Goal: Navigation & Orientation: Find specific page/section

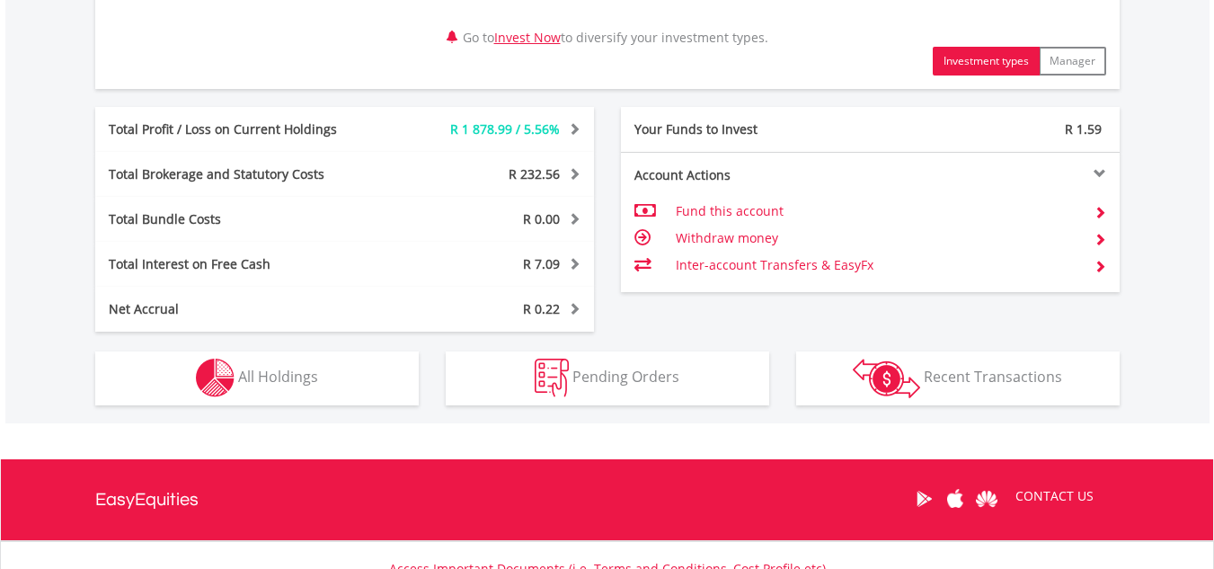
scroll to position [914, 0]
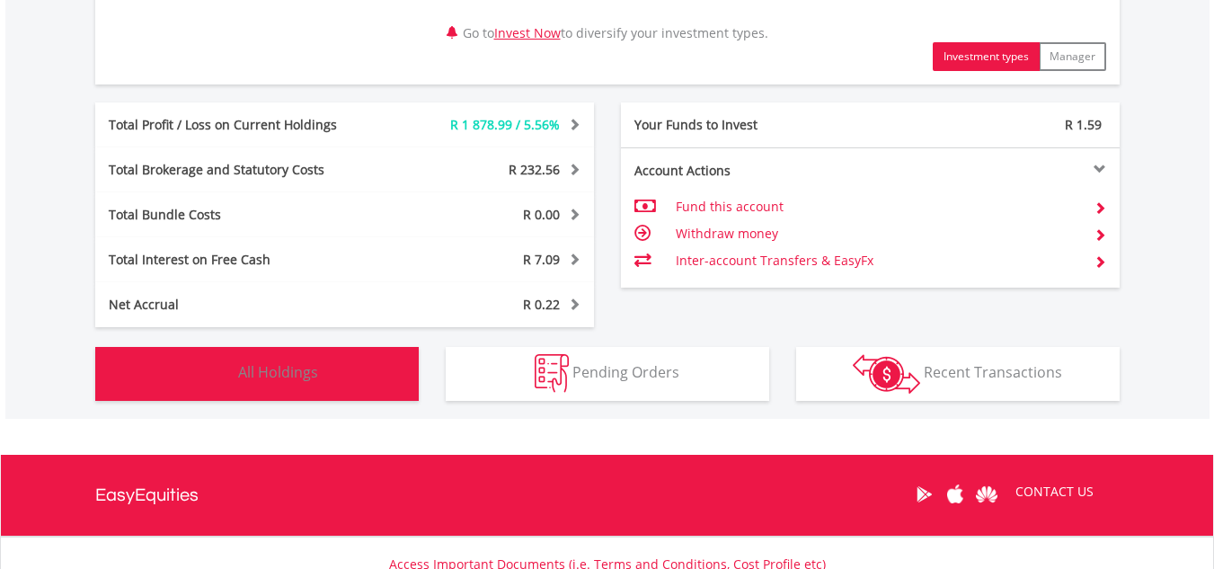
click at [288, 385] on button "Holdings All Holdings" at bounding box center [257, 374] width 324 height 54
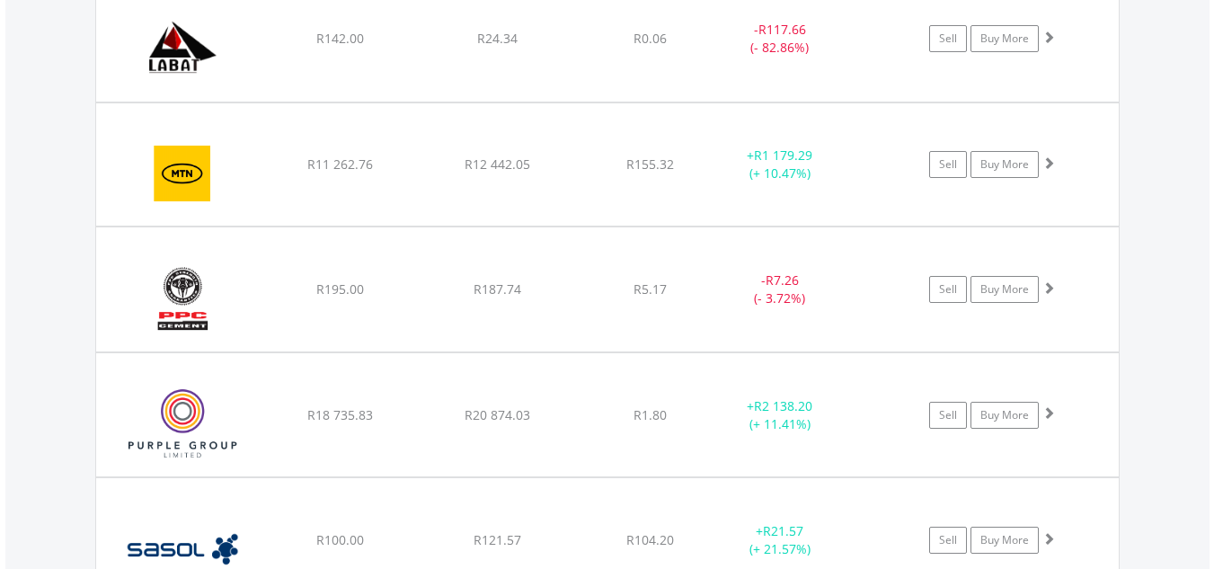
scroll to position [1872, 0]
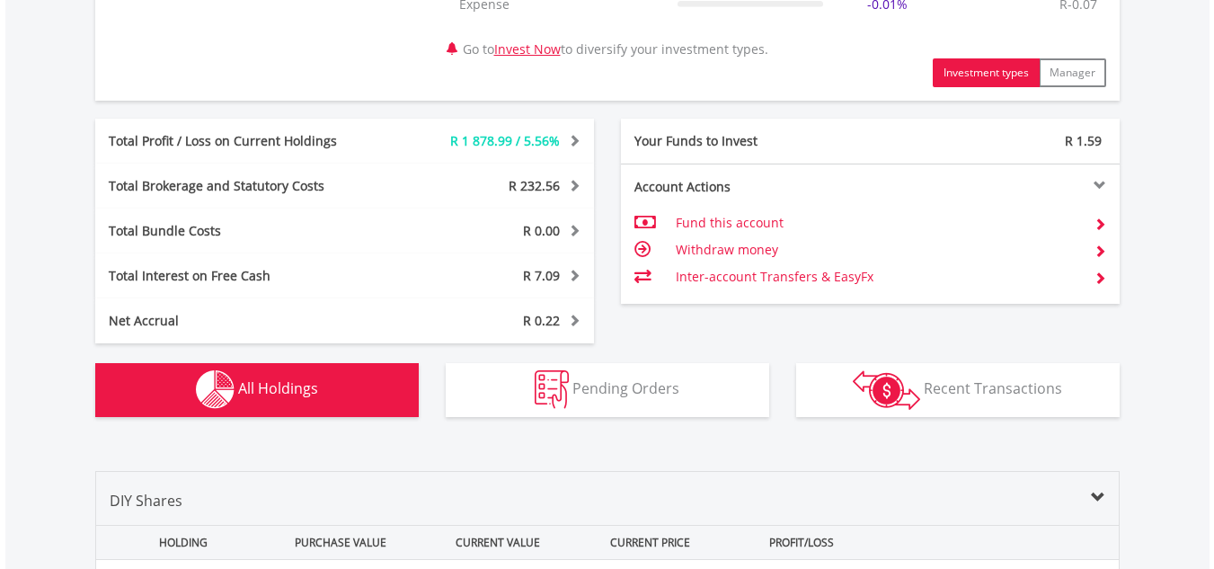
scroll to position [899, 0]
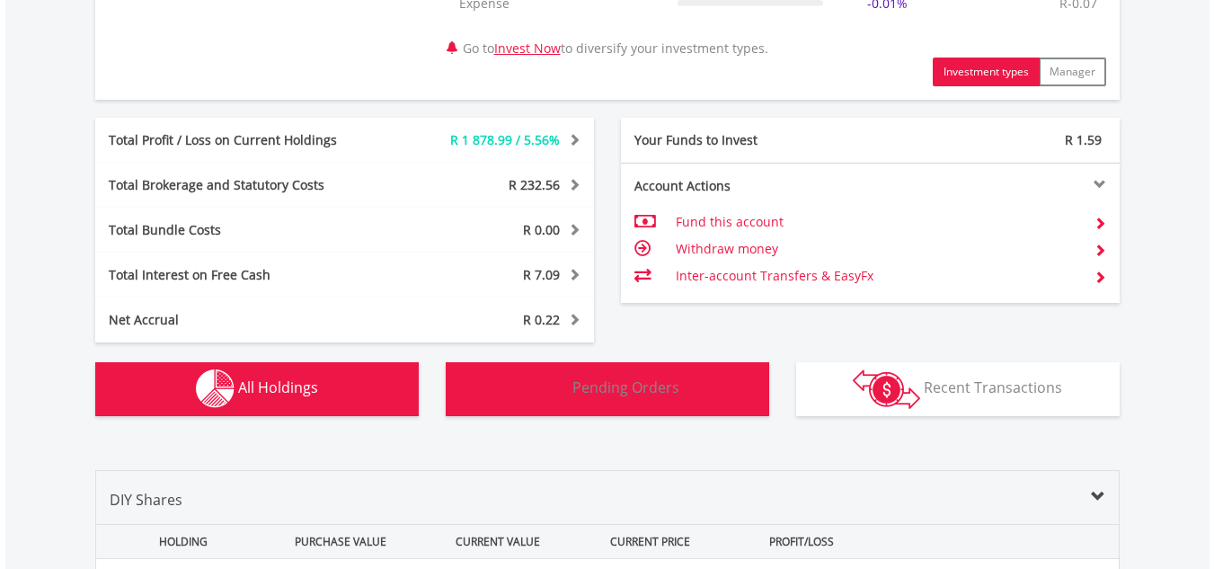
click at [626, 409] on button "Pending Orders Pending Orders" at bounding box center [608, 389] width 324 height 54
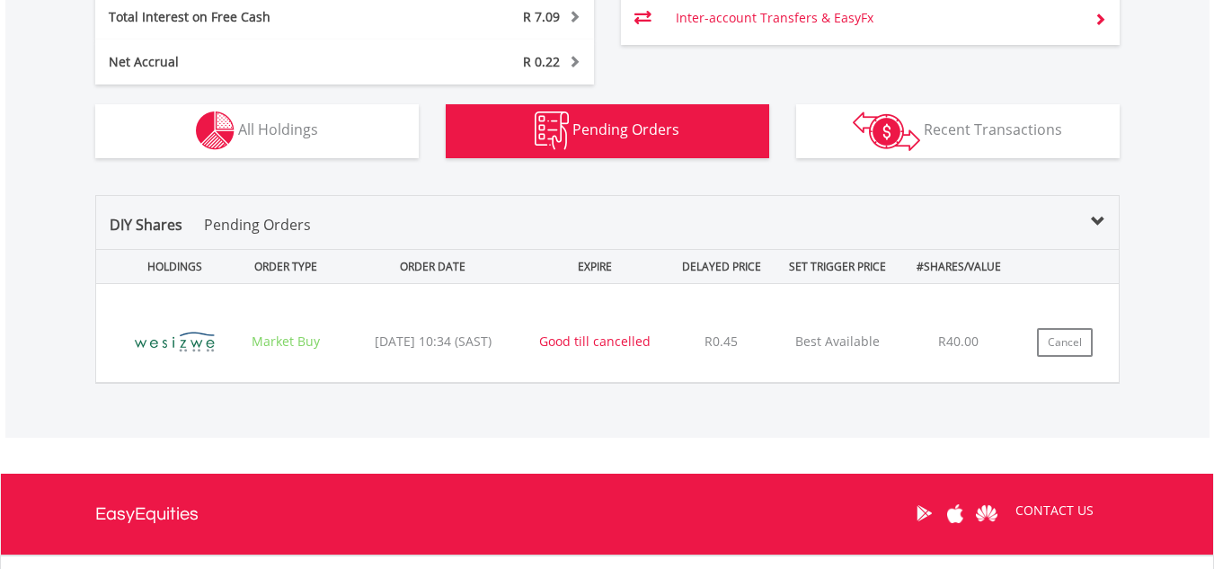
scroll to position [1141, 0]
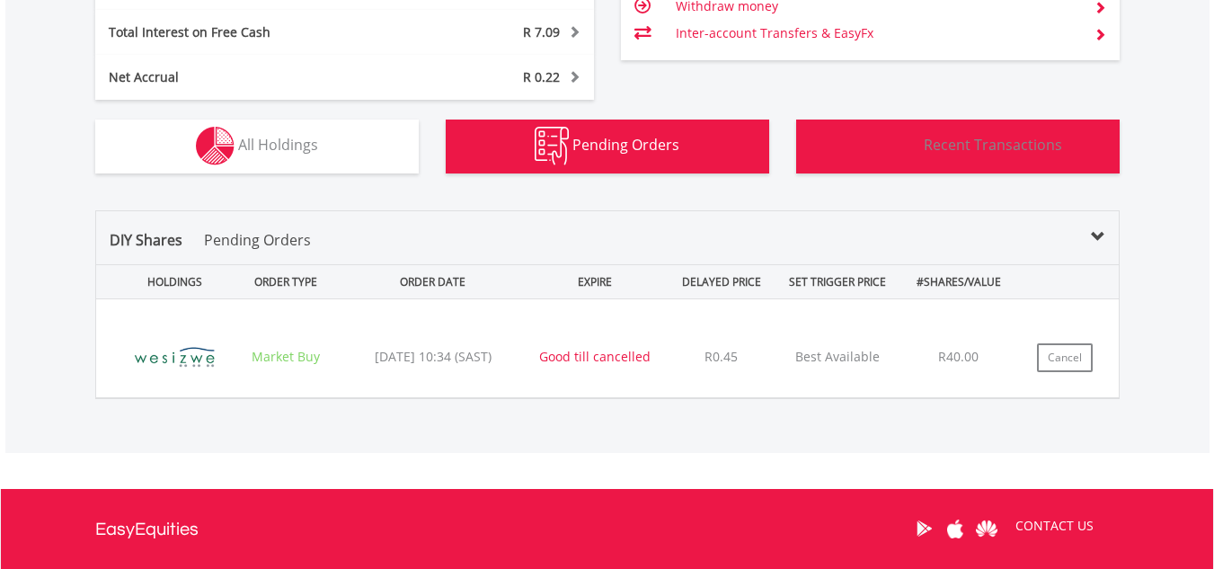
click at [929, 136] on span "Recent Transactions" at bounding box center [993, 145] width 138 height 20
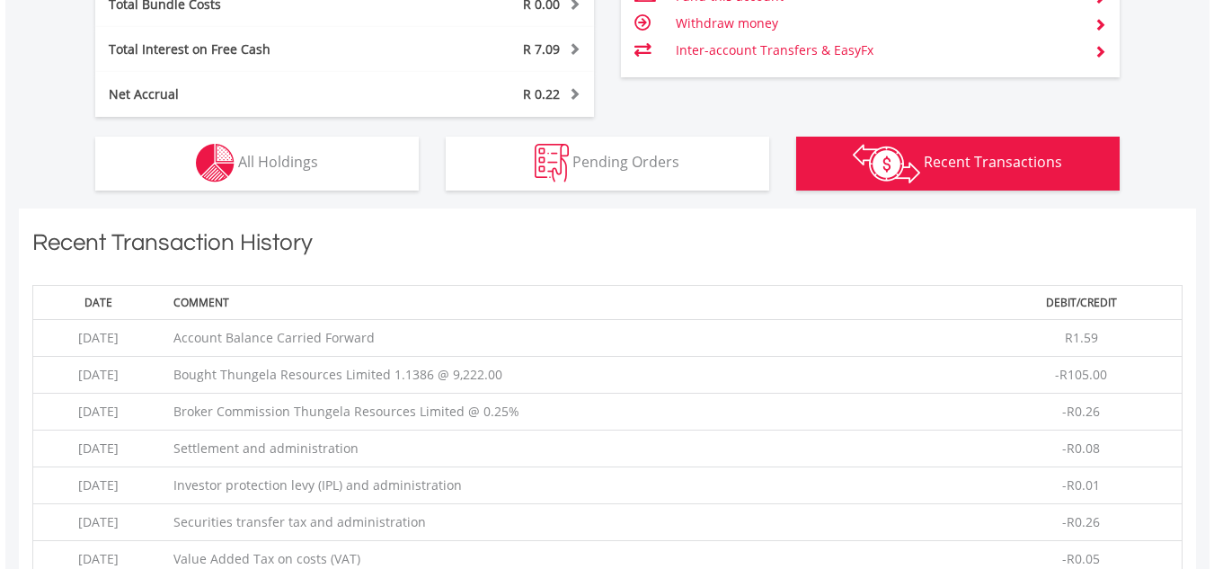
scroll to position [1117, 0]
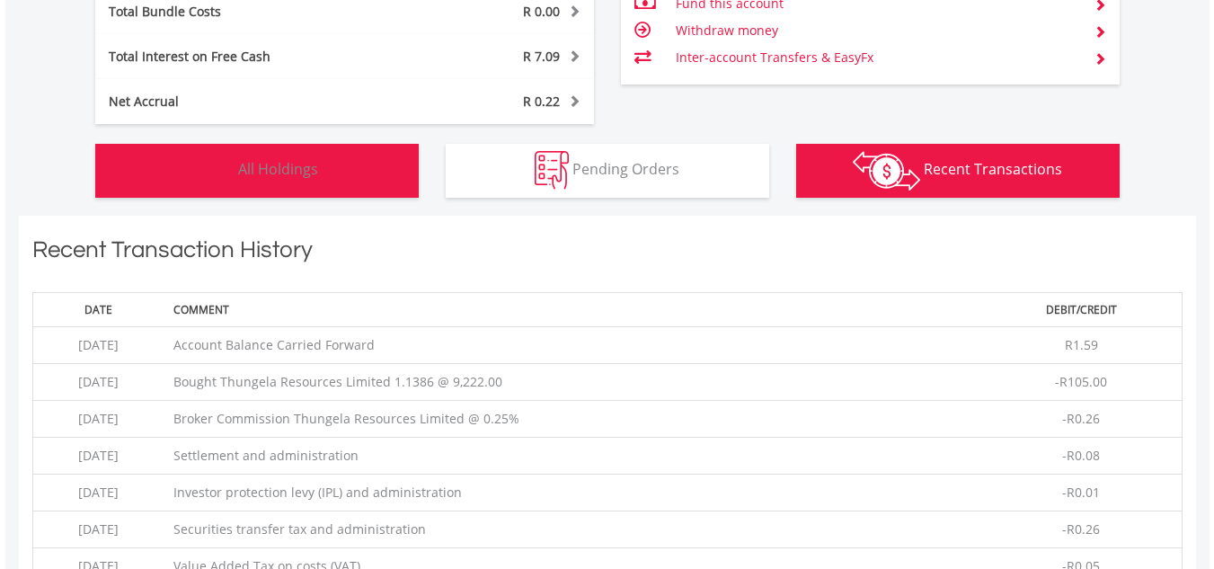
click at [311, 162] on span "All Holdings" at bounding box center [278, 169] width 80 height 20
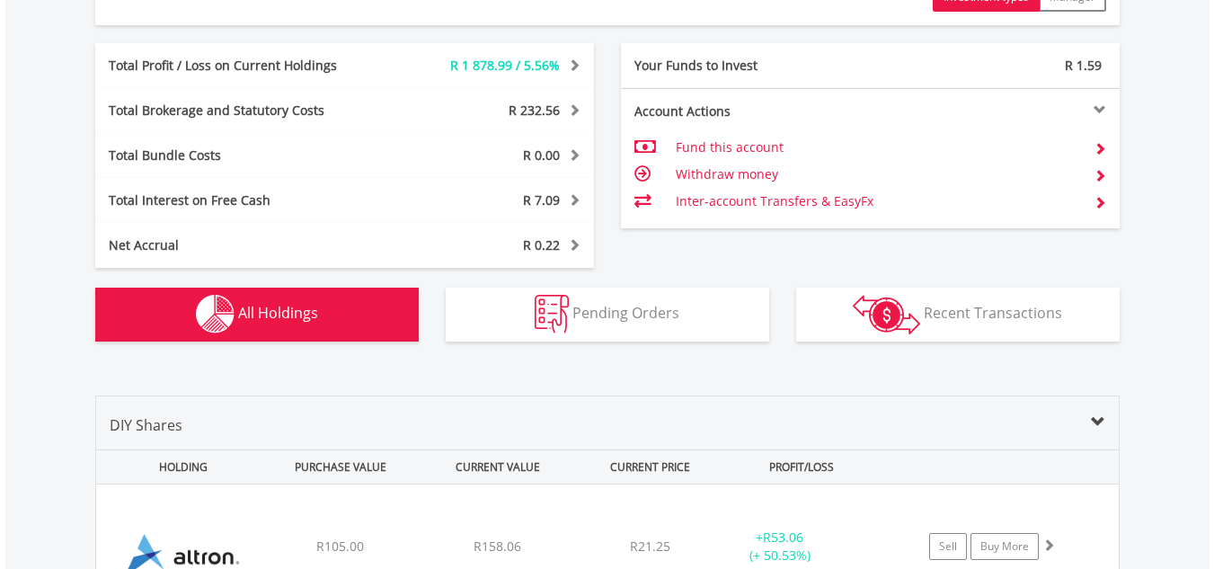
scroll to position [937, 0]
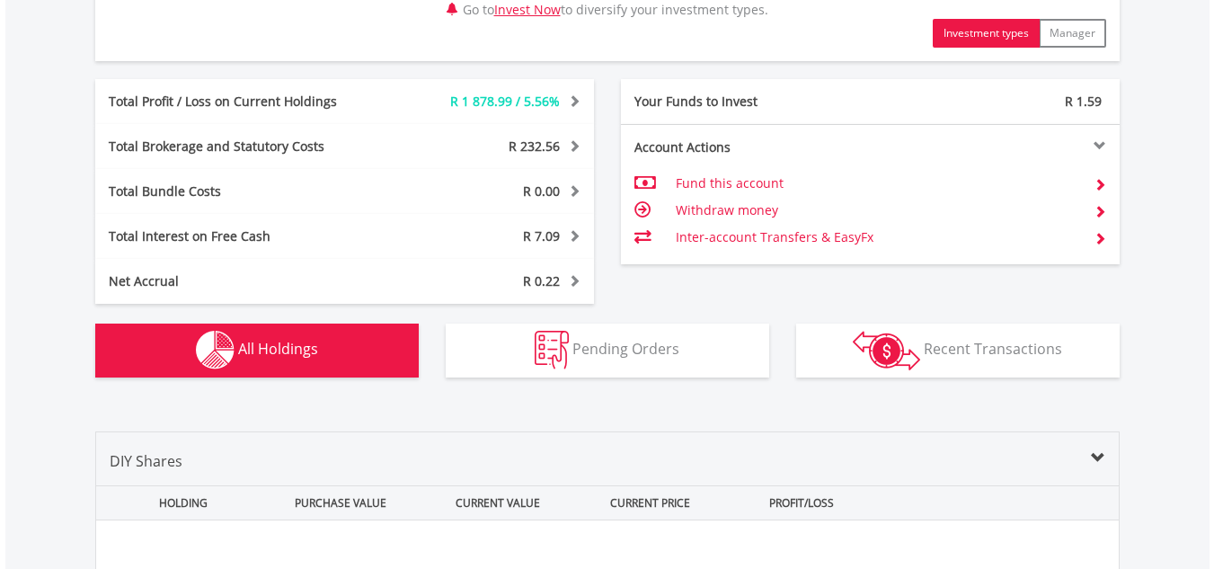
click at [554, 96] on span "R 1 878.99 / 5.56%" at bounding box center [505, 101] width 110 height 17
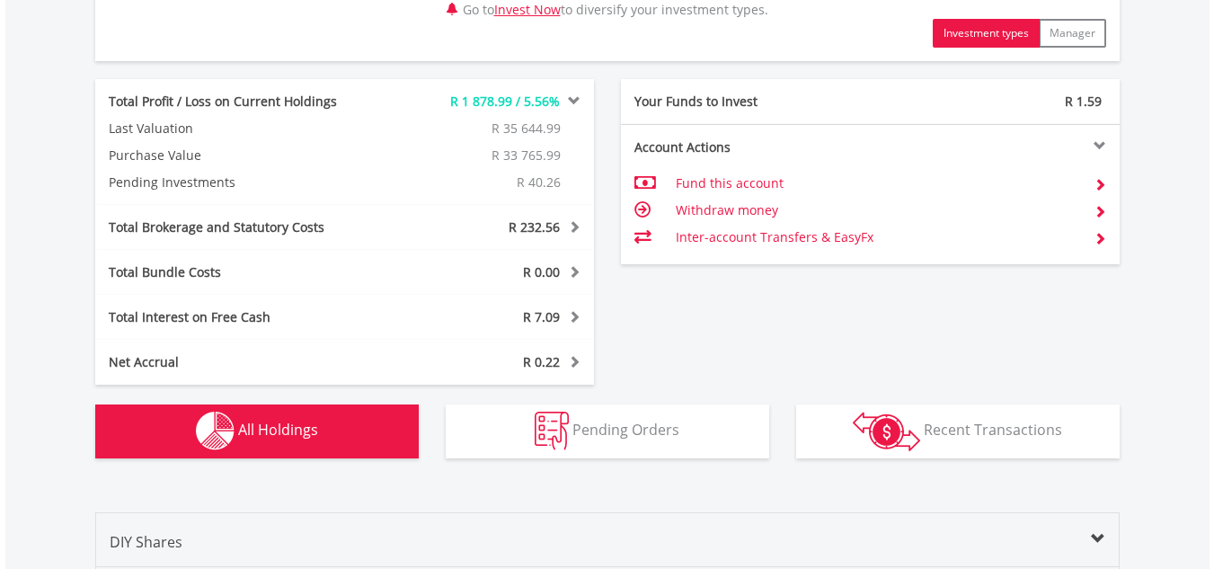
click at [554, 96] on span "R 1 878.99 / 5.56%" at bounding box center [505, 101] width 110 height 17
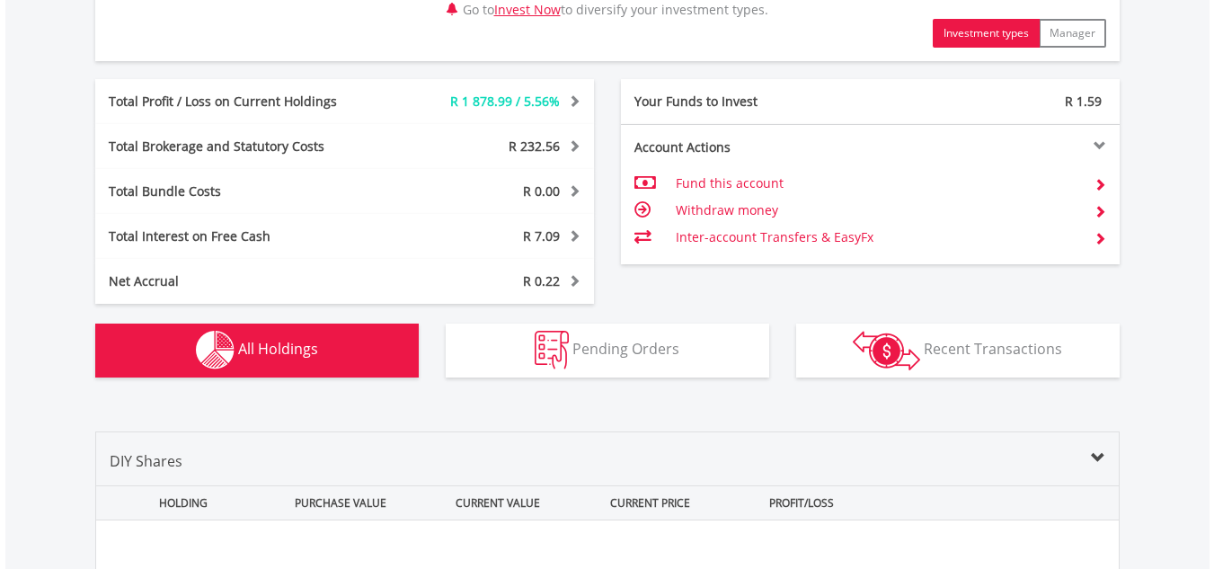
click at [1104, 141] on div at bounding box center [995, 145] width 250 height 13
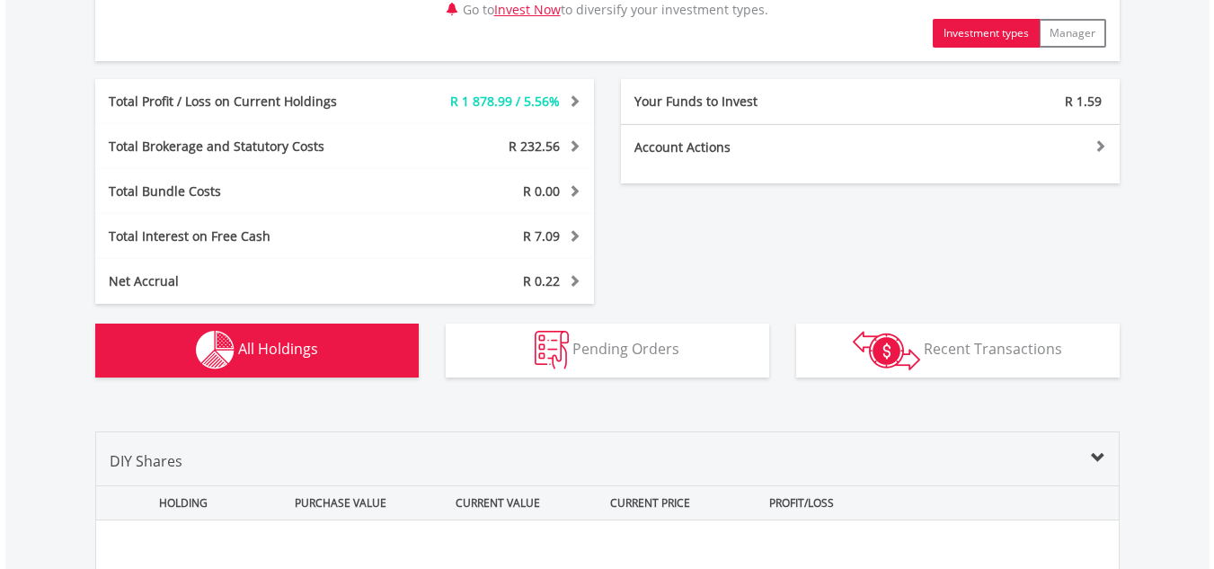
click at [1104, 141] on div at bounding box center [995, 145] width 250 height 13
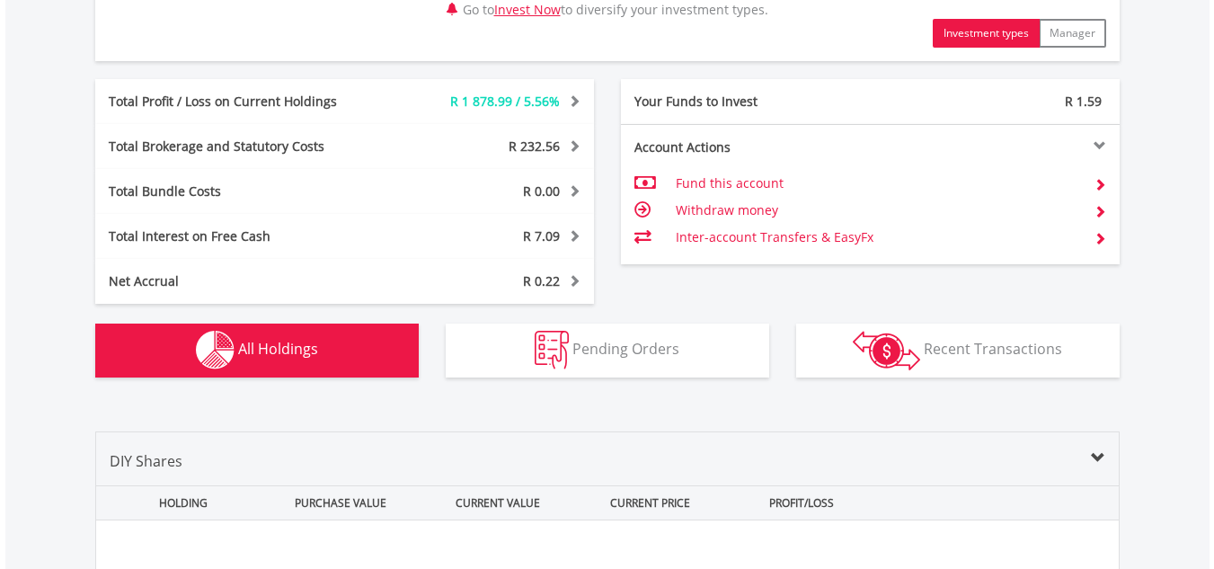
click at [1099, 174] on td at bounding box center [1093, 183] width 26 height 27
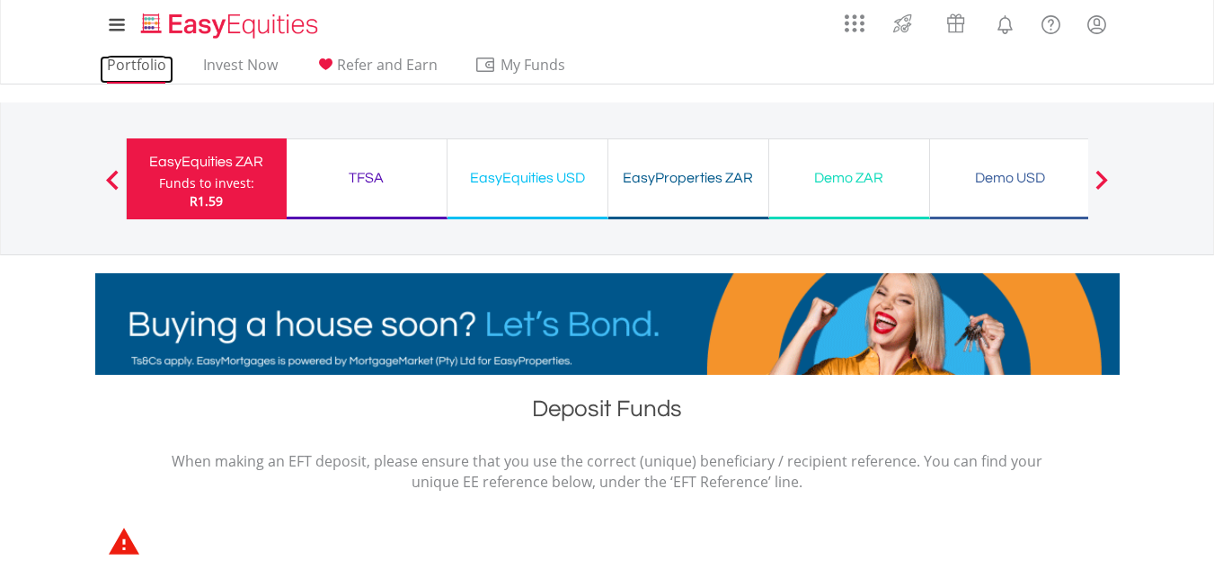
click at [127, 61] on link "Portfolio" at bounding box center [137, 70] width 74 height 28
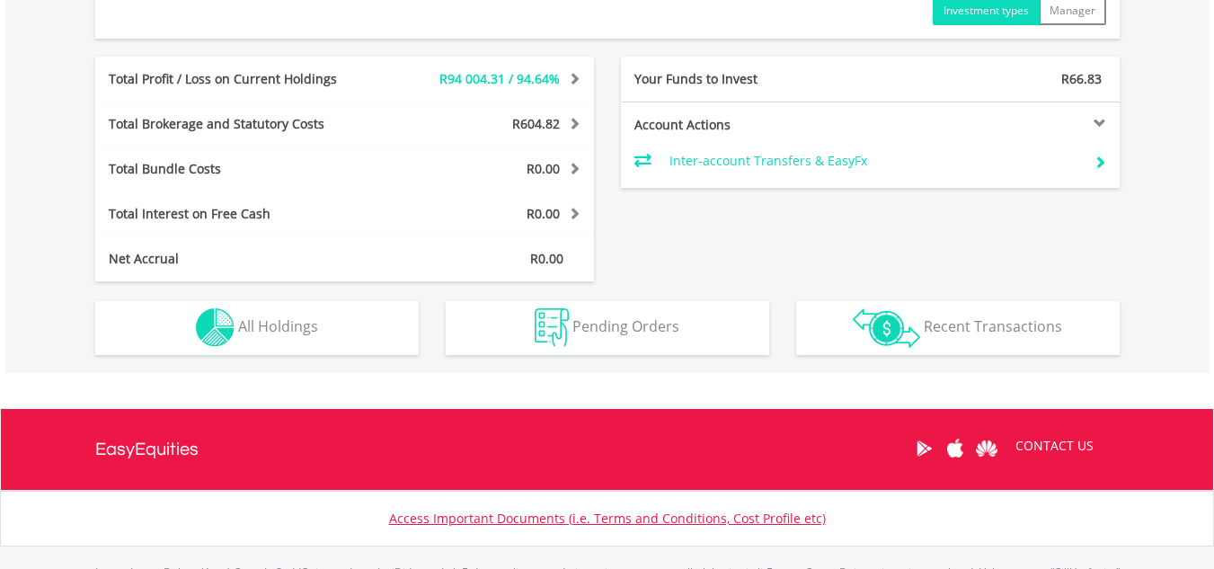
scroll to position [971, 0]
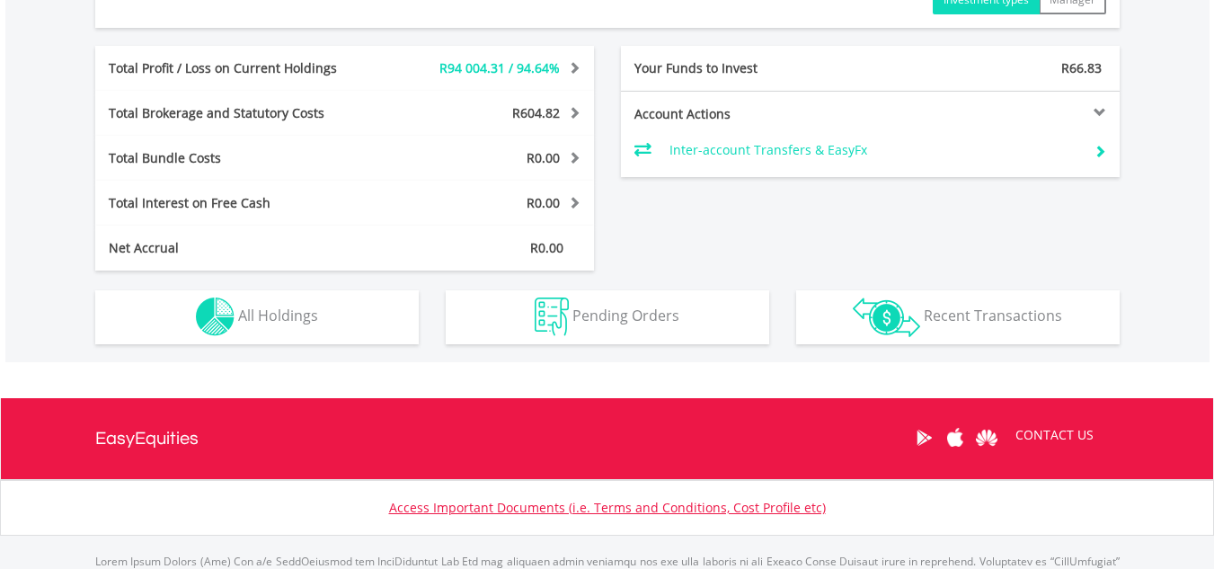
click at [315, 405] on div "CONTACT US" at bounding box center [607, 438] width 1024 height 81
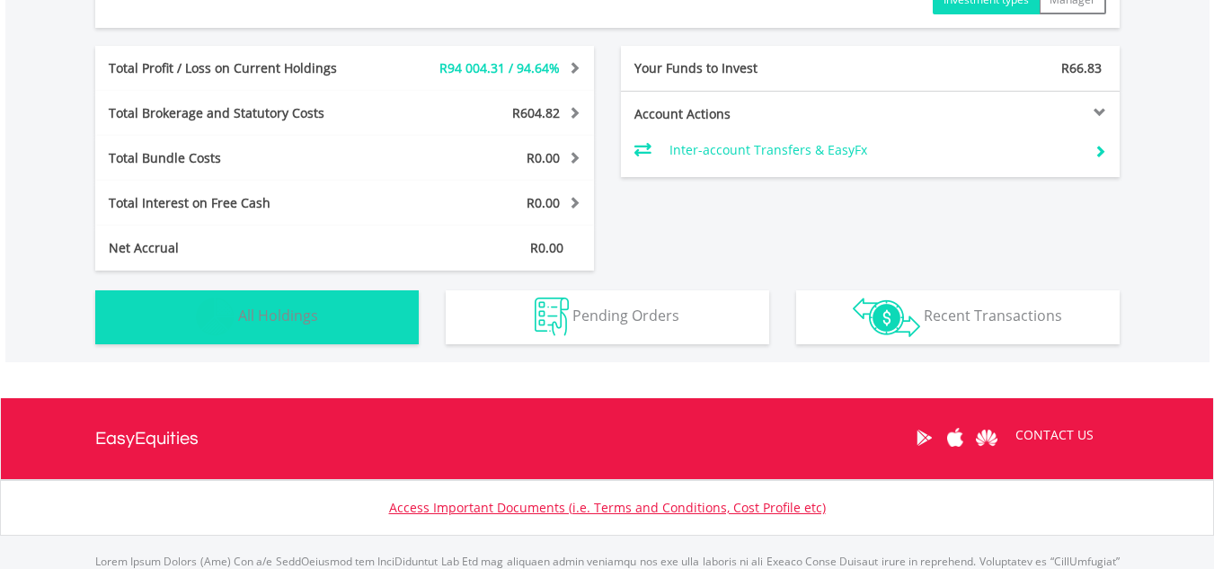
click at [311, 343] on button "Holdings All Holdings" at bounding box center [257, 317] width 324 height 54
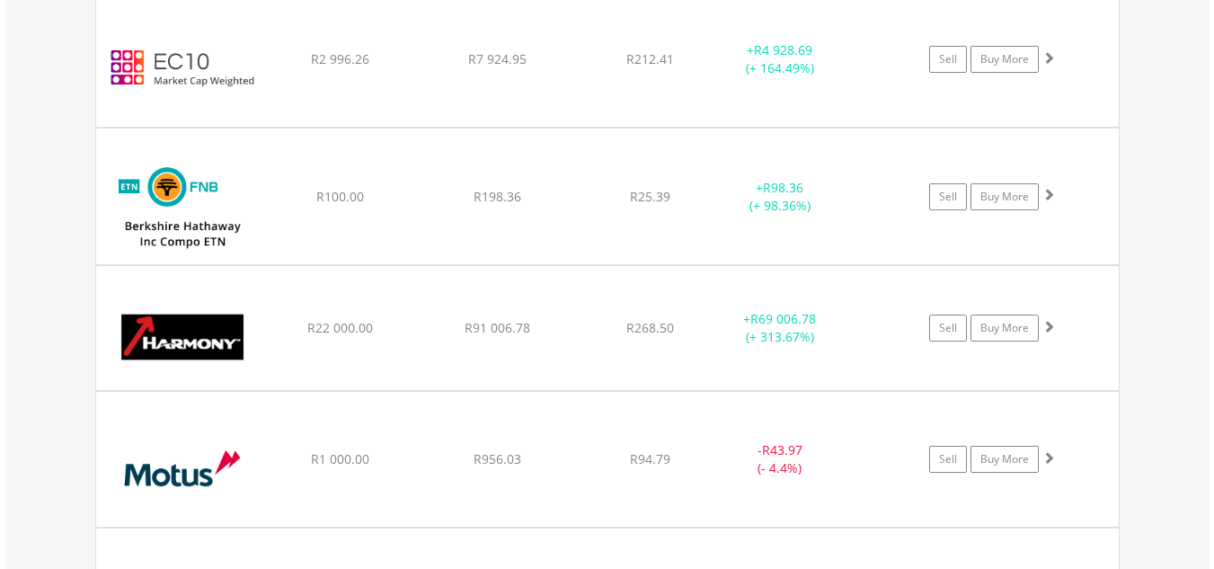
scroll to position [2519, 0]
